Goal: Entertainment & Leisure: Consume media (video, audio)

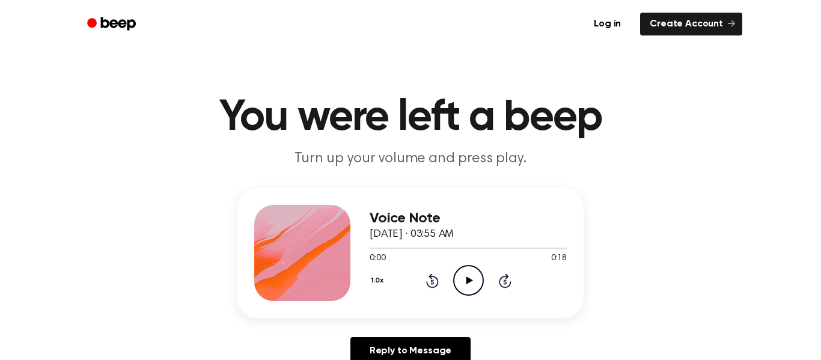
click at [474, 284] on icon "Play Audio" at bounding box center [468, 280] width 31 height 31
click at [465, 276] on icon "Play Audio" at bounding box center [468, 280] width 31 height 31
click at [463, 277] on icon "Play Audio" at bounding box center [468, 280] width 31 height 31
click at [466, 288] on icon "Play Audio" at bounding box center [468, 280] width 31 height 31
click at [474, 273] on icon "Play Audio" at bounding box center [468, 280] width 31 height 31
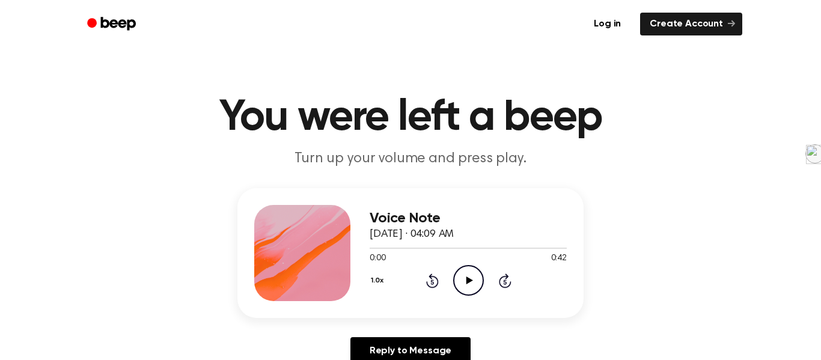
click at [460, 273] on icon "Play Audio" at bounding box center [468, 280] width 31 height 31
click at [454, 234] on span "[DATE] · 04:09 AM" at bounding box center [411, 234] width 84 height 11
click at [464, 263] on div "0:42 0:42" at bounding box center [467, 258] width 197 height 13
click at [467, 281] on icon at bounding box center [469, 280] width 7 height 8
click at [464, 283] on icon "Pause Audio" at bounding box center [468, 280] width 31 height 31
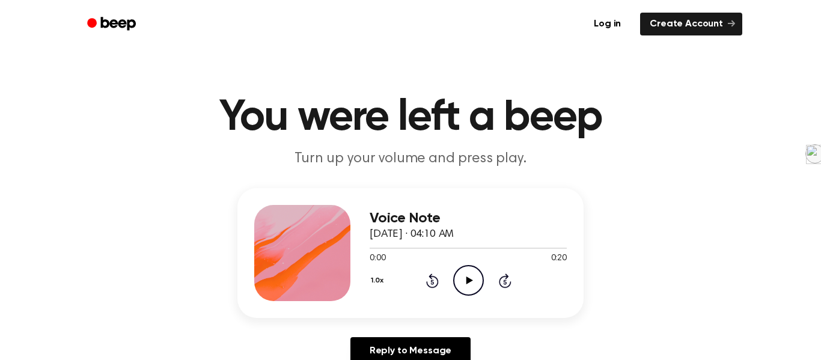
click at [470, 274] on icon "Play Audio" at bounding box center [468, 280] width 31 height 31
click at [465, 291] on icon "Play Audio" at bounding box center [468, 280] width 31 height 31
click at [470, 285] on icon "Play Audio" at bounding box center [468, 280] width 31 height 31
